Goal: Find specific page/section: Find specific page/section

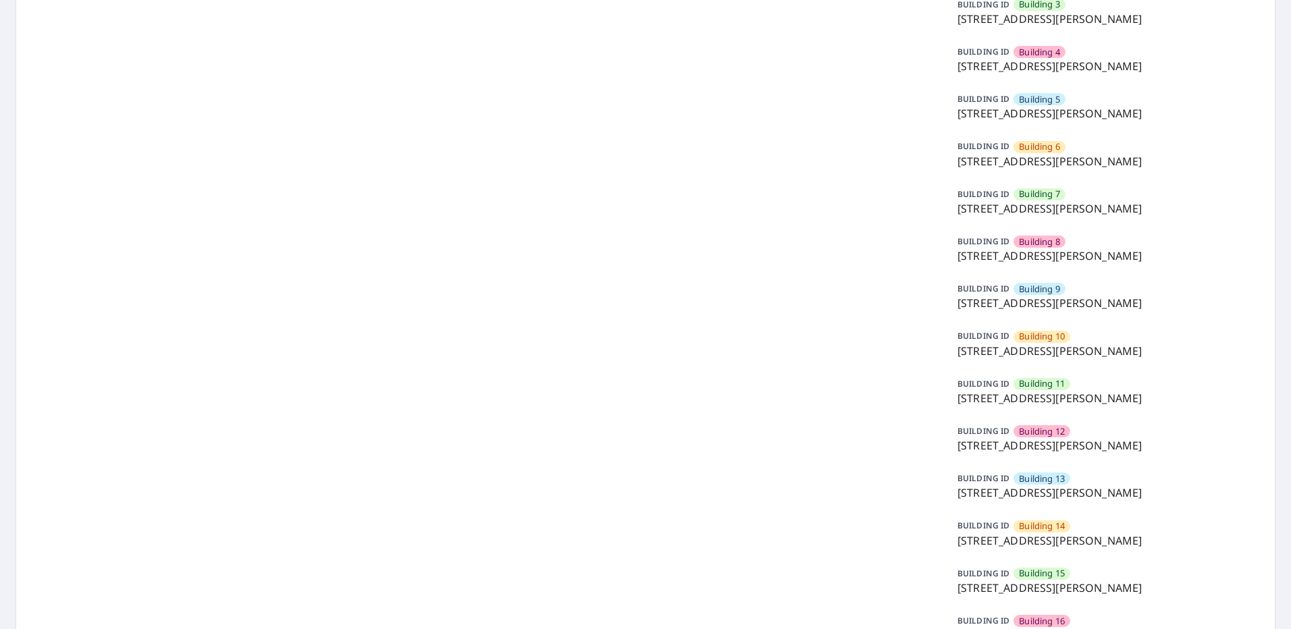
scroll to position [270, 0]
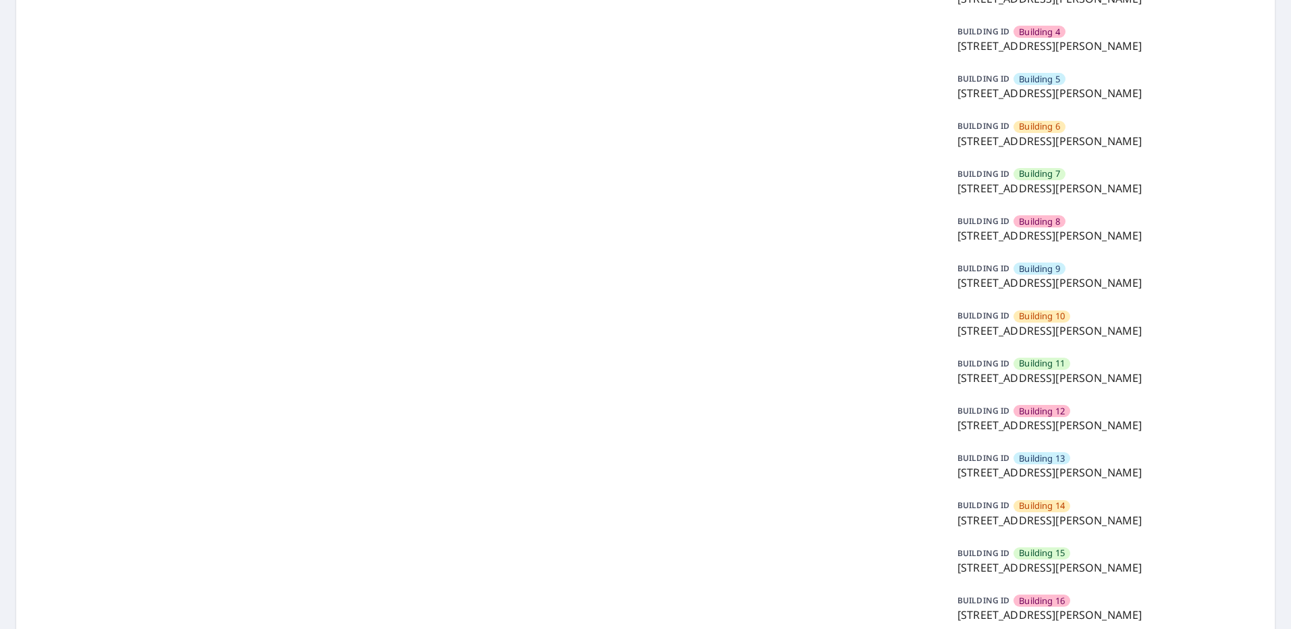
click at [1031, 521] on p "[STREET_ADDRESS][PERSON_NAME]" at bounding box center [1106, 521] width 296 height 16
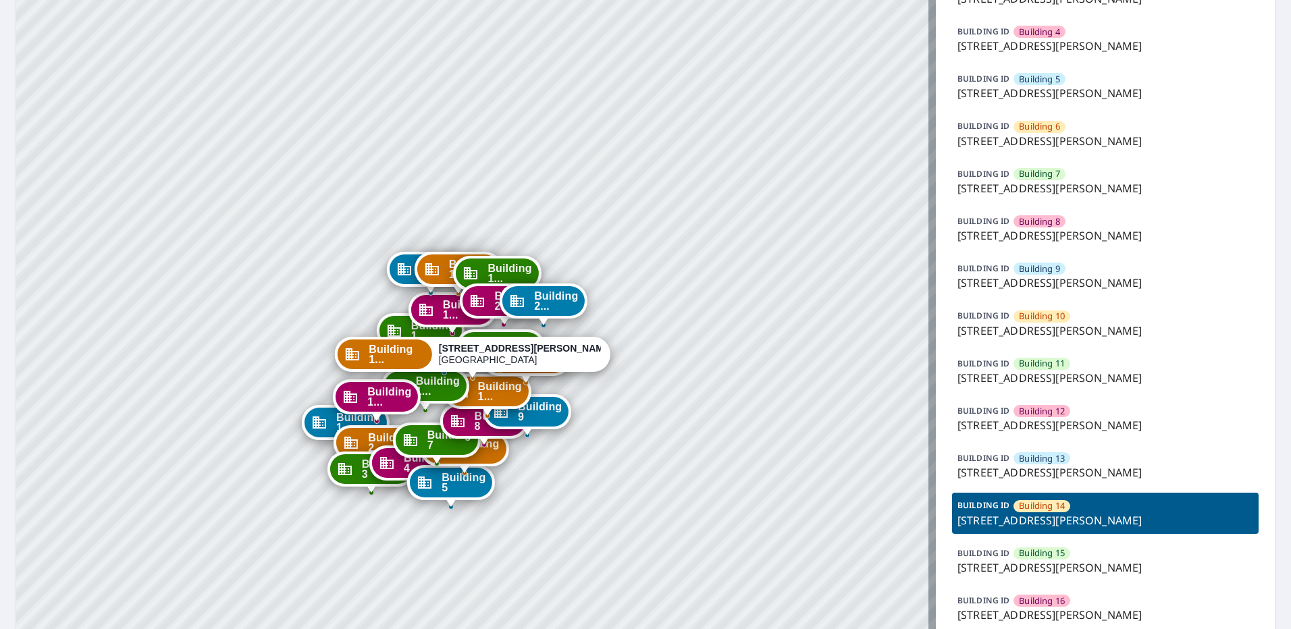
click at [1013, 517] on p "[STREET_ADDRESS][PERSON_NAME]" at bounding box center [1106, 521] width 296 height 16
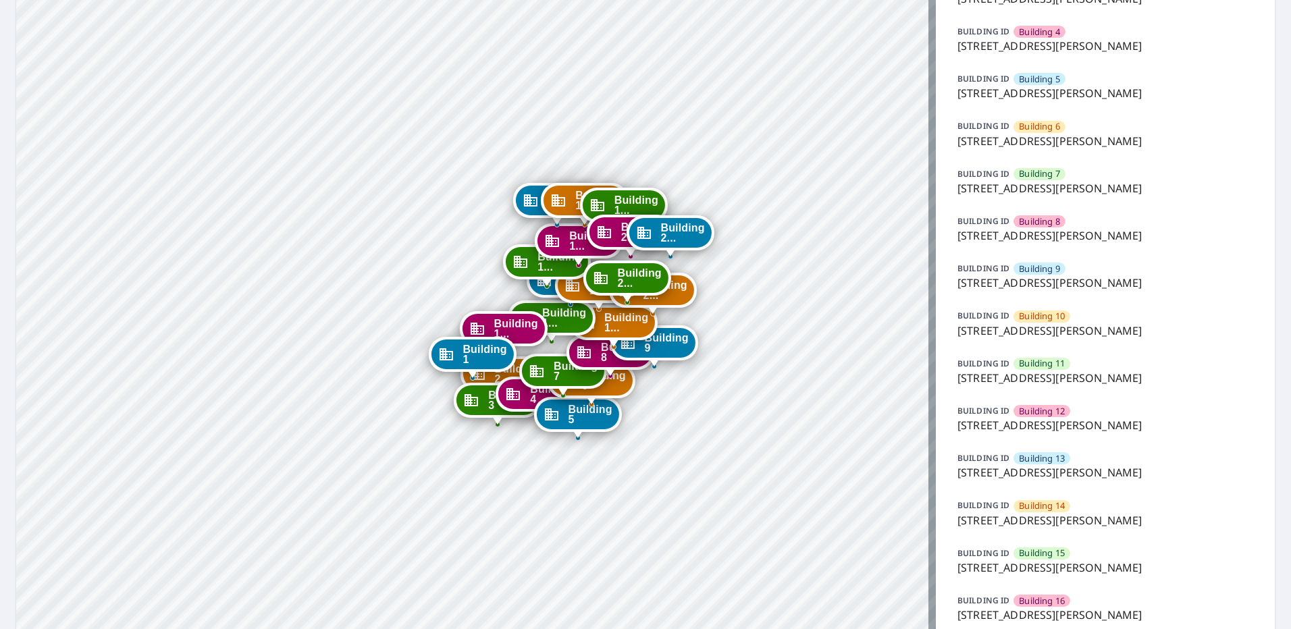
click at [987, 465] on p "[STREET_ADDRESS][PERSON_NAME]" at bounding box center [1106, 473] width 296 height 16
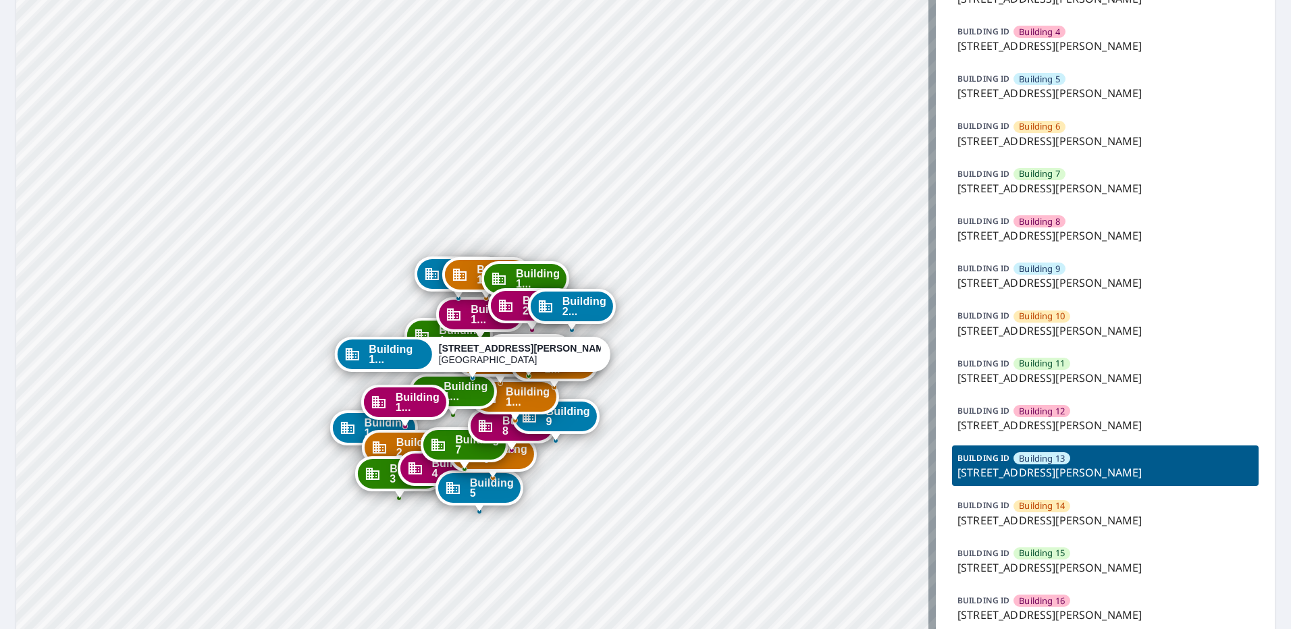
click at [981, 511] on p "BUILDING ID" at bounding box center [984, 505] width 52 height 11
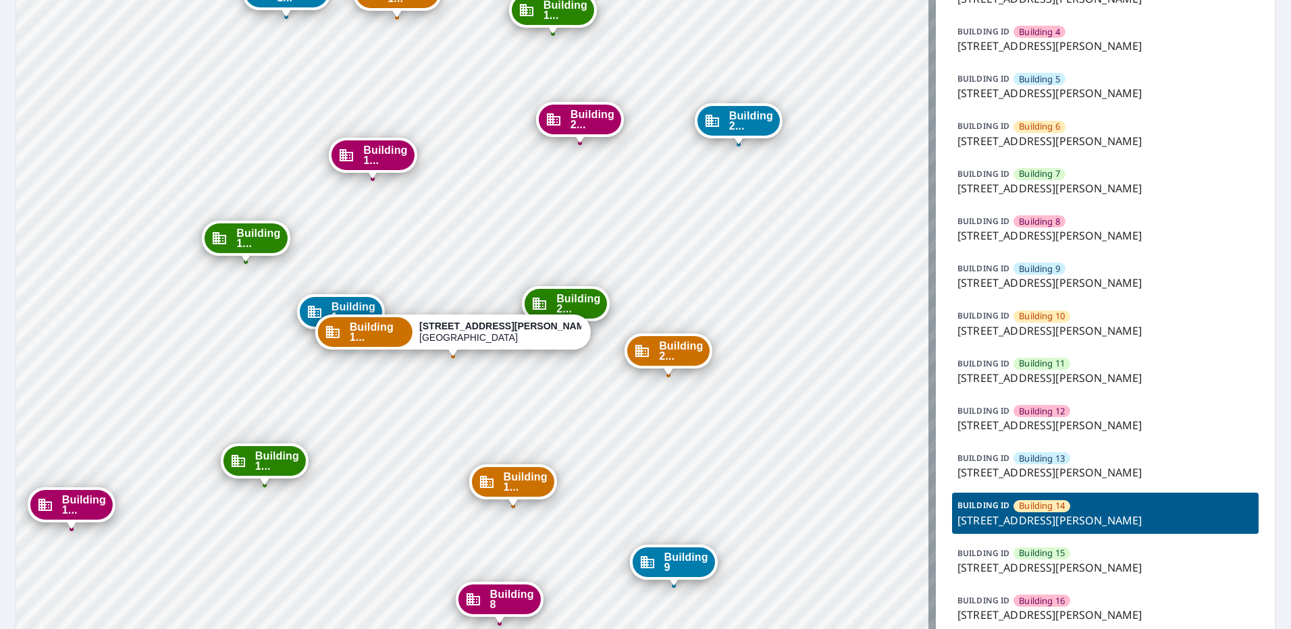
click at [1019, 462] on span "Building 13" at bounding box center [1042, 458] width 46 height 13
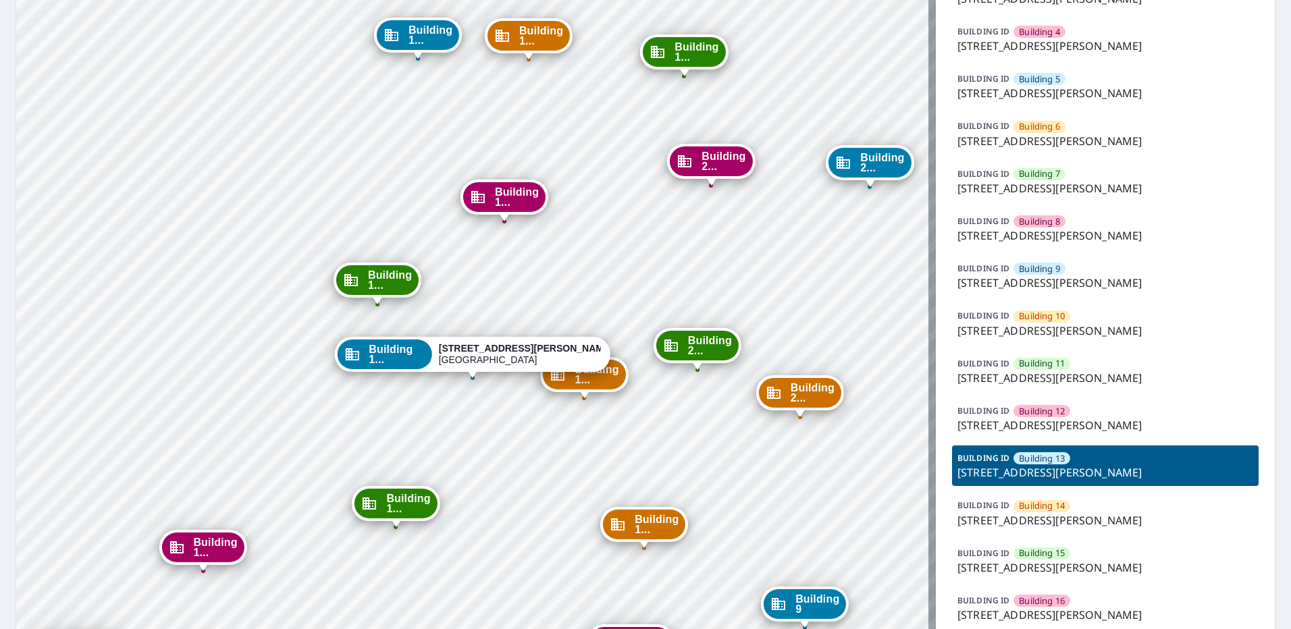
click at [1031, 510] on span "Building 14" at bounding box center [1042, 506] width 46 height 13
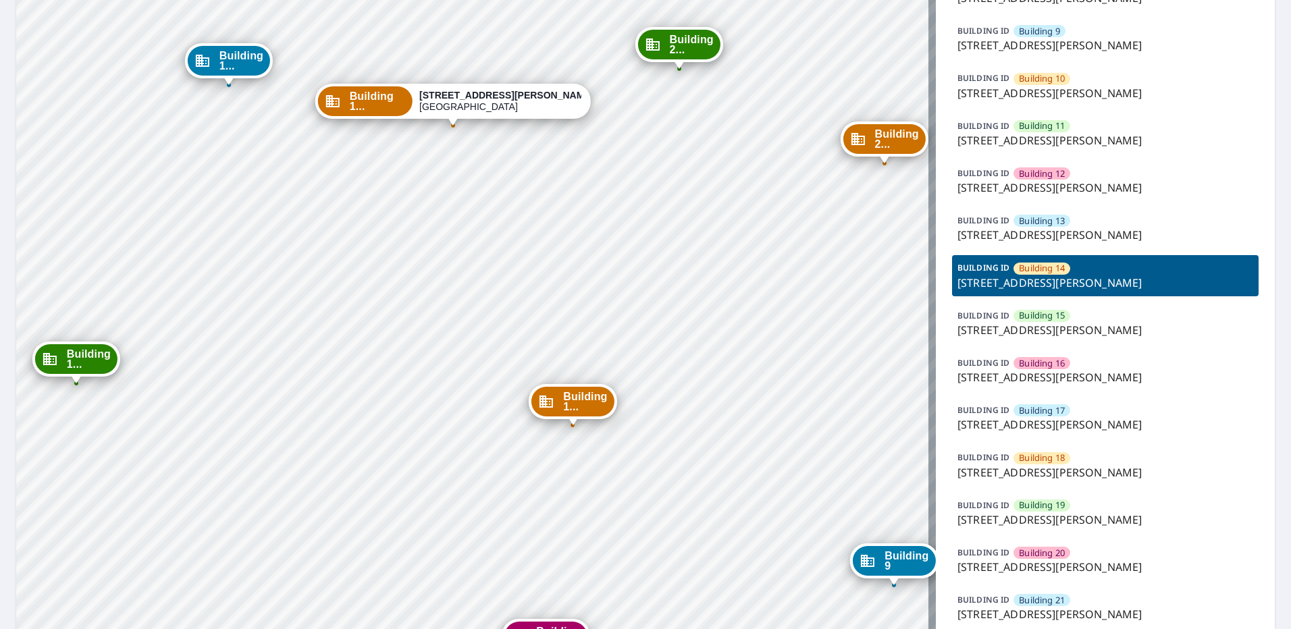
scroll to position [540, 0]
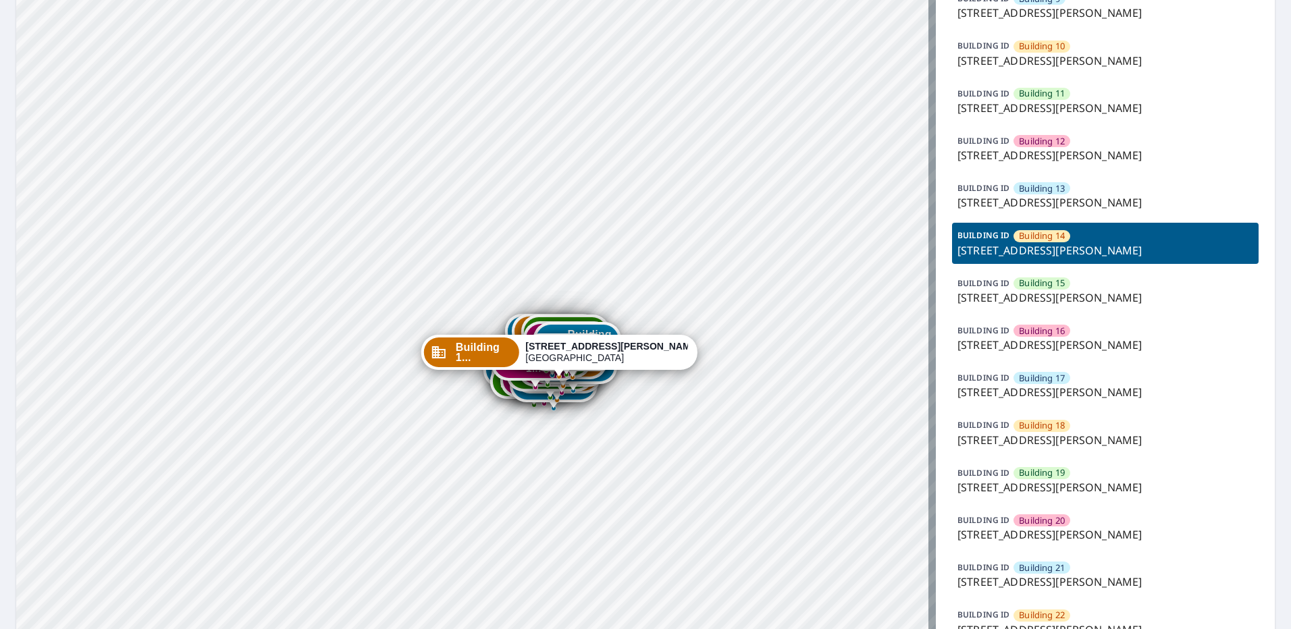
click at [1045, 189] on span "Building 13" at bounding box center [1042, 188] width 46 height 13
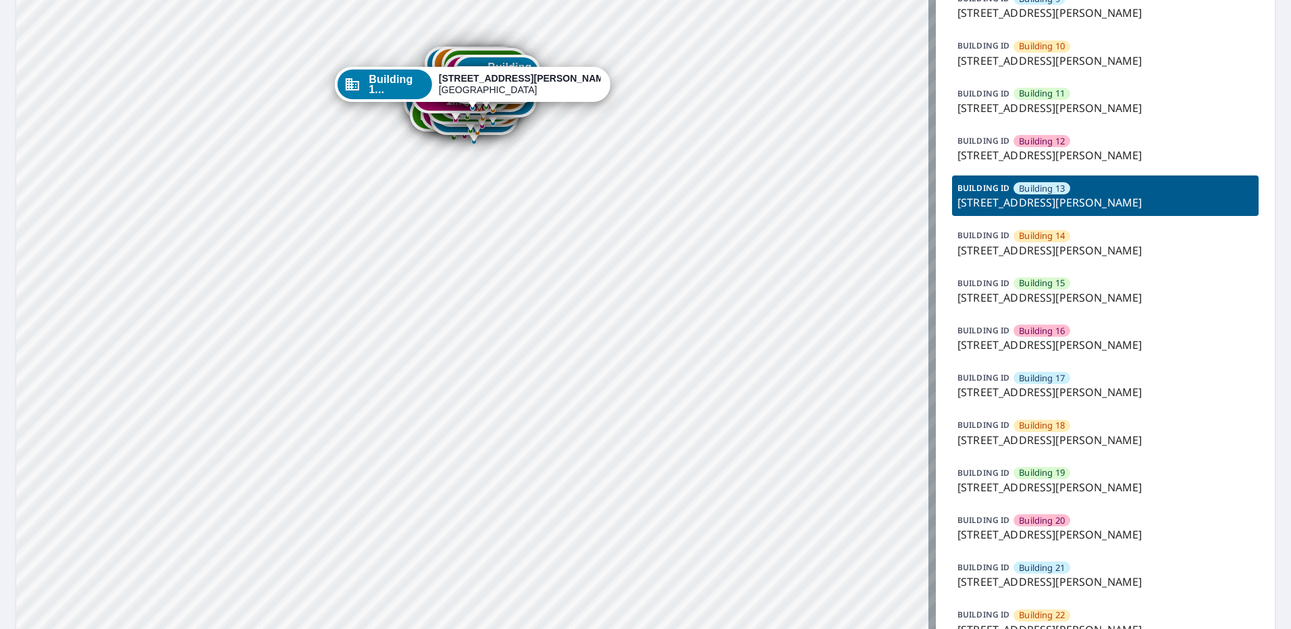
click at [1045, 236] on span "Building 14" at bounding box center [1042, 236] width 46 height 13
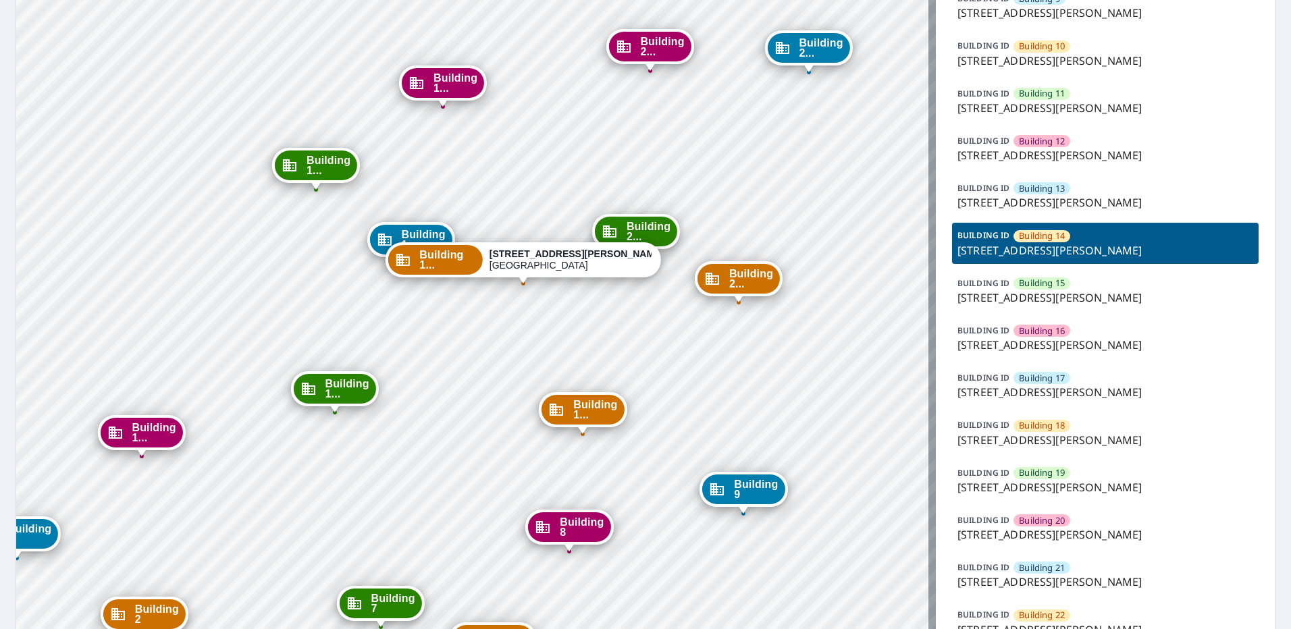
drag, startPoint x: 638, startPoint y: 286, endPoint x: 536, endPoint y: 288, distance: 101.3
click at [538, 288] on div "Building [GEOGRAPHIC_DATA][STREET_ADDRESS][PERSON_NAME][STREET_ADDRESS][PERSON_…" at bounding box center [476, 111] width 920 height 1182
